Goal: Find specific page/section: Find specific page/section

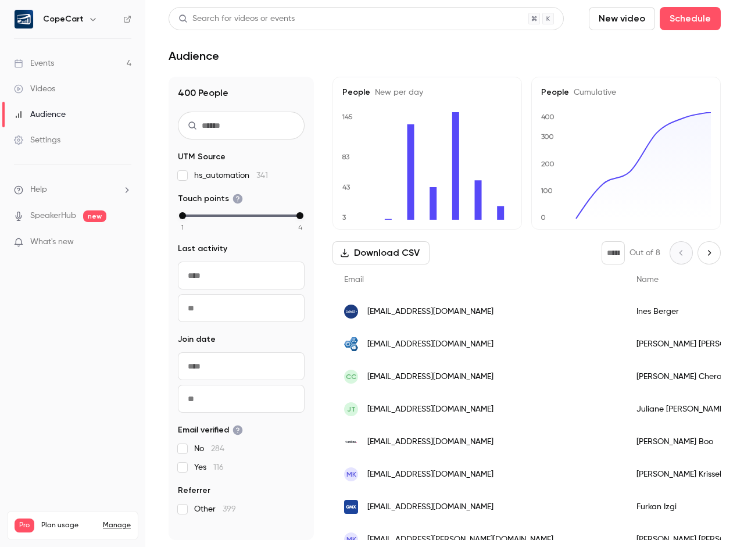
scroll to position [1530, 0]
click at [70, 59] on link "Events 4" at bounding box center [72, 64] width 145 height 26
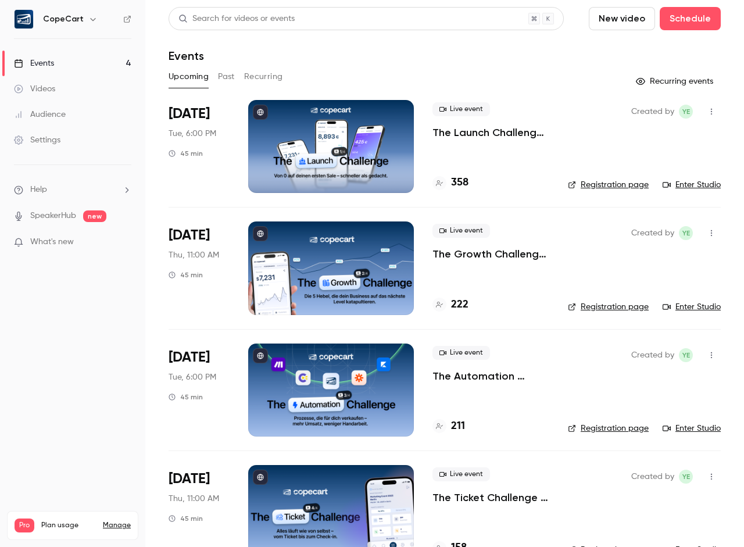
click at [76, 111] on link "Audience" at bounding box center [72, 115] width 145 height 26
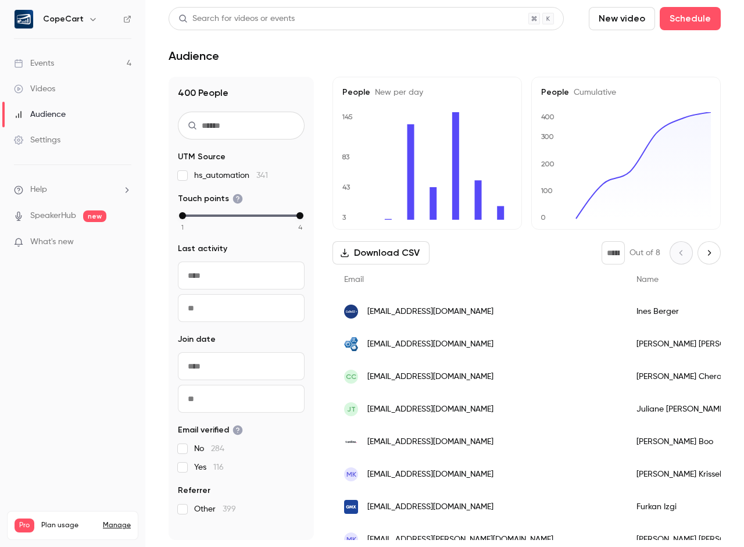
click at [29, 60] on div "Events" at bounding box center [34, 64] width 40 height 12
